Goal: Download file/media

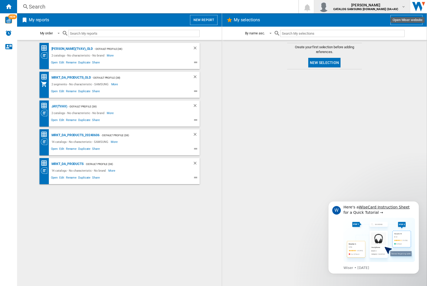
click at [329, 7] on img "button" at bounding box center [323, 6] width 11 height 11
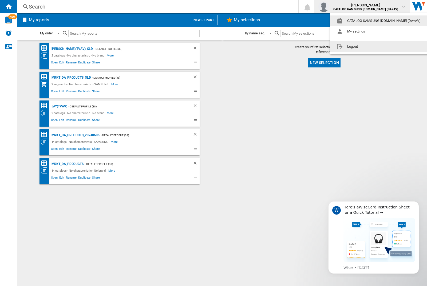
click at [371, 47] on button "Logout" at bounding box center [379, 46] width 99 height 11
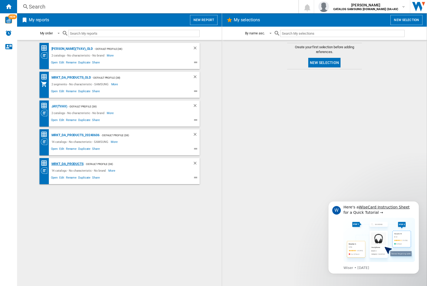
click at [67, 164] on div "MRKT_DA_PRODUCTS" at bounding box center [66, 164] width 33 height 7
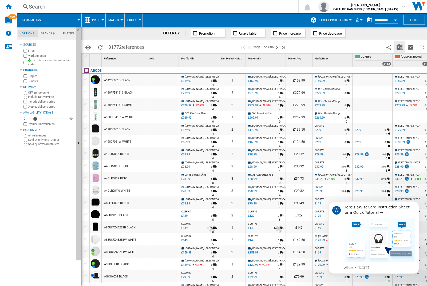
click at [399, 47] on img "Download in Excel" at bounding box center [399, 47] width 6 height 6
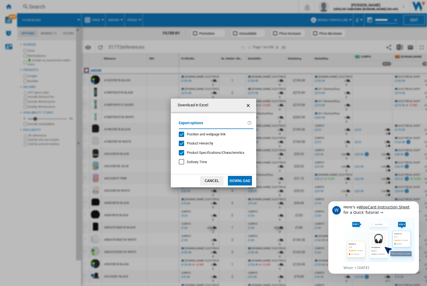
click at [202, 134] on span "Position and webpage link" at bounding box center [206, 134] width 39 height 4
click at [240, 181] on button "Download" at bounding box center [240, 181] width 24 height 10
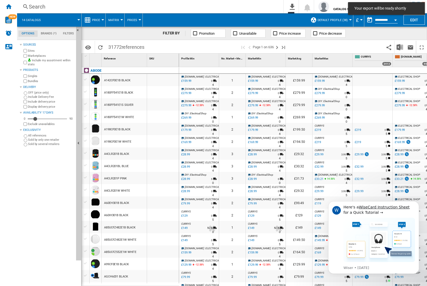
click at [164, 79] on div at bounding box center [163, 80] width 32 height 12
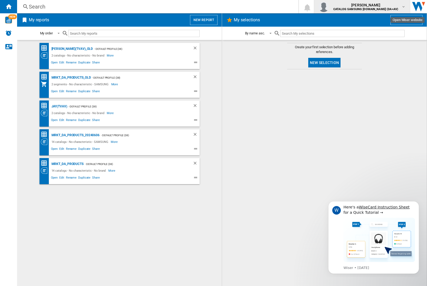
click at [329, 7] on img "button" at bounding box center [323, 6] width 11 height 11
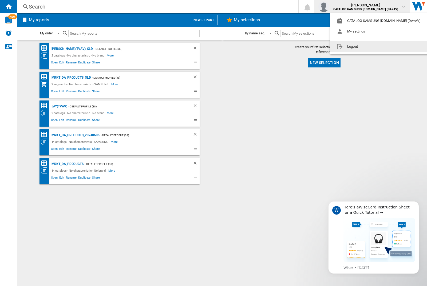
click at [371, 47] on button "Logout" at bounding box center [379, 46] width 99 height 11
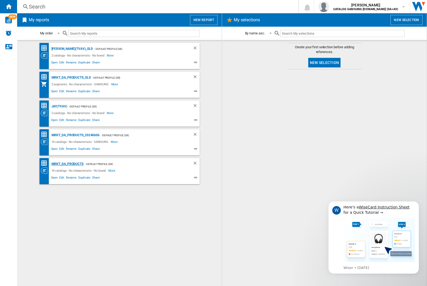
click at [67, 164] on div "MRKT_DA_PRODUCTS" at bounding box center [66, 164] width 33 height 7
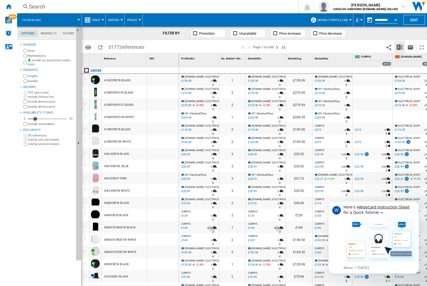
click at [399, 47] on img "Download in Excel" at bounding box center [399, 47] width 6 height 6
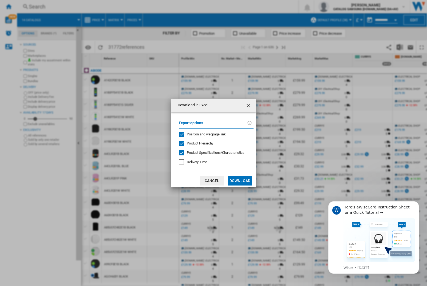
click at [202, 134] on span "Position and webpage link" at bounding box center [206, 134] width 39 height 4
click at [240, 181] on button "Download" at bounding box center [240, 181] width 24 height 10
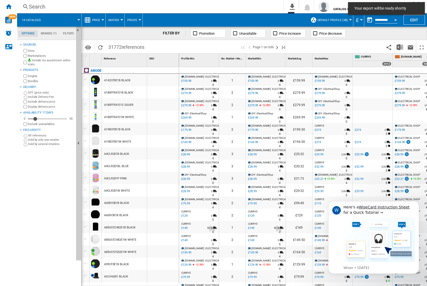
click at [164, 79] on div at bounding box center [163, 80] width 32 height 12
